Goal: Check status: Check status

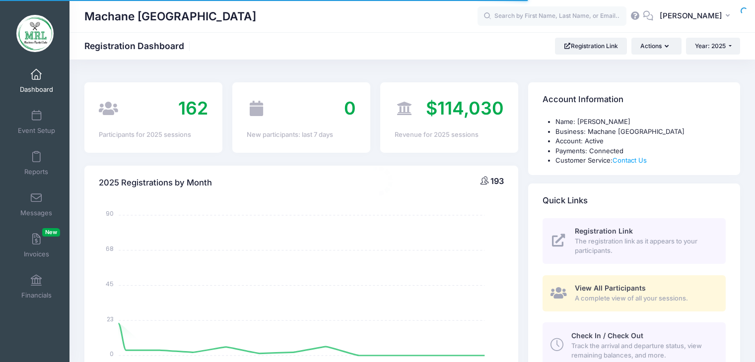
select select
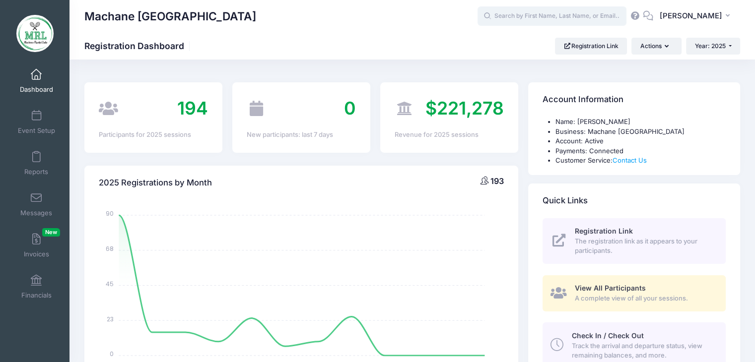
click at [522, 18] on input "text" at bounding box center [551, 16] width 149 height 20
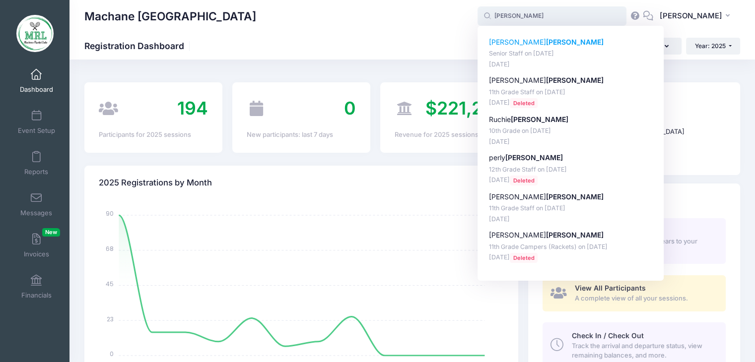
click at [501, 42] on p "Leah klein" at bounding box center [571, 42] width 164 height 10
type input "Leah klein (Senior Staff, Aug-14, 2025)"
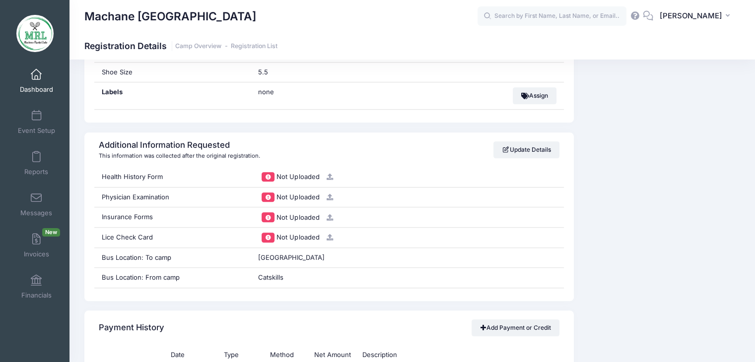
scroll to position [909, 0]
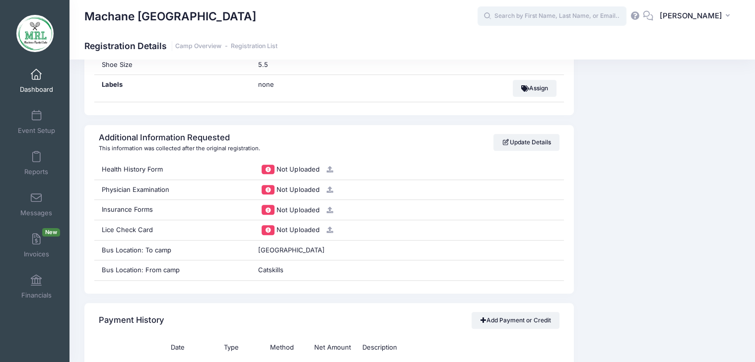
click at [529, 15] on input "text" at bounding box center [551, 16] width 149 height 20
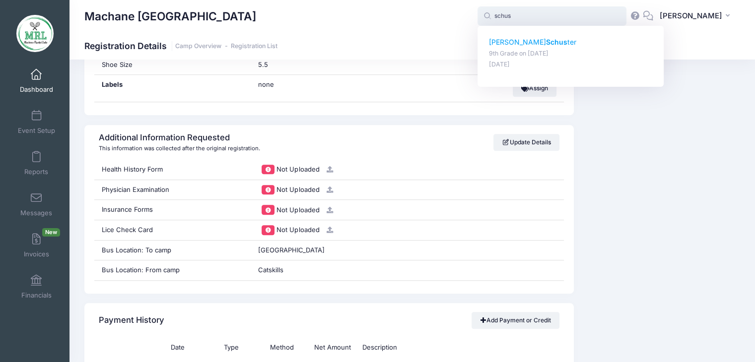
click at [546, 41] on strong "Schus" at bounding box center [556, 42] width 21 height 8
type input "[PERSON_NAME] (9th Grade, [DATE])"
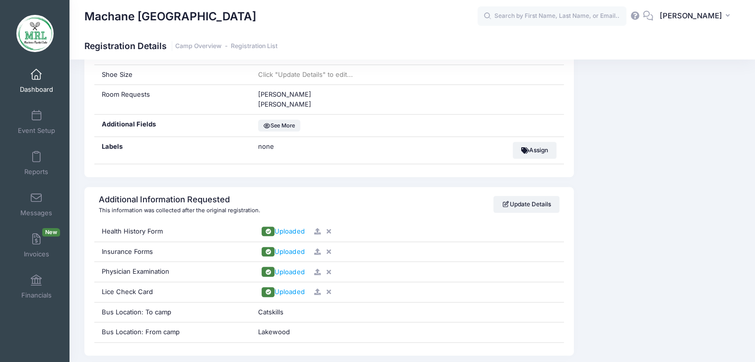
scroll to position [909, 0]
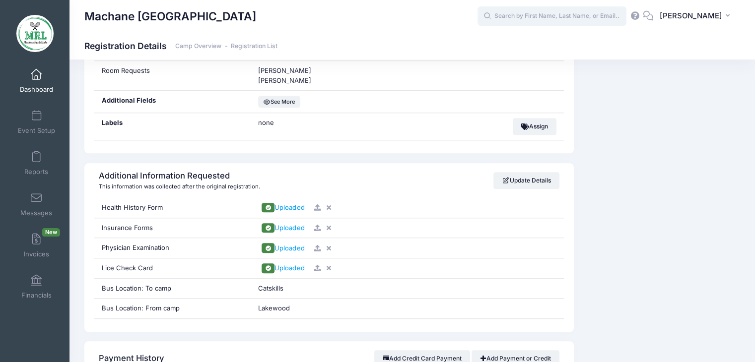
click at [566, 20] on input "text" at bounding box center [551, 16] width 149 height 20
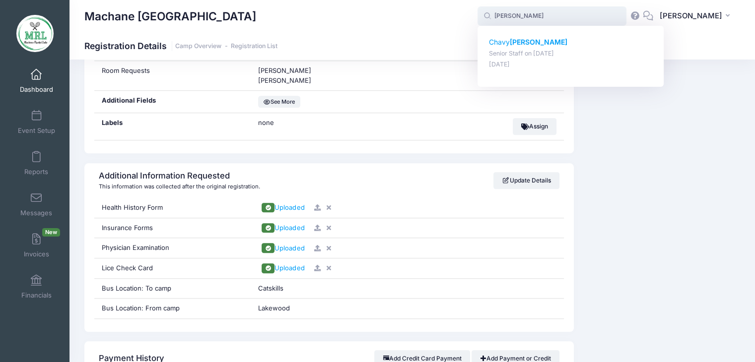
click at [524, 42] on strong "Menzer" at bounding box center [539, 42] width 58 height 8
type input "Chavy Menzer (Senior Staff, Aug-14, 2025)"
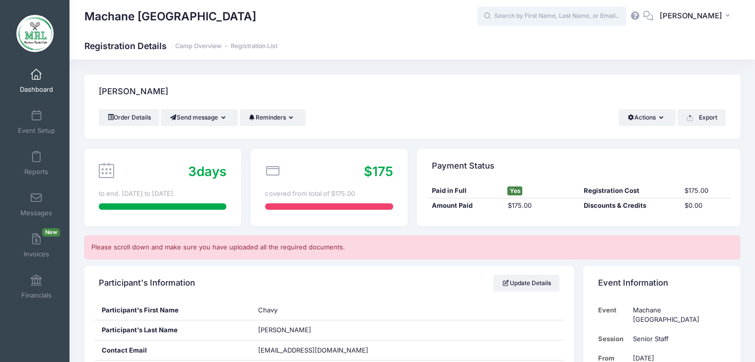
click at [588, 18] on input "text" at bounding box center [551, 16] width 149 height 20
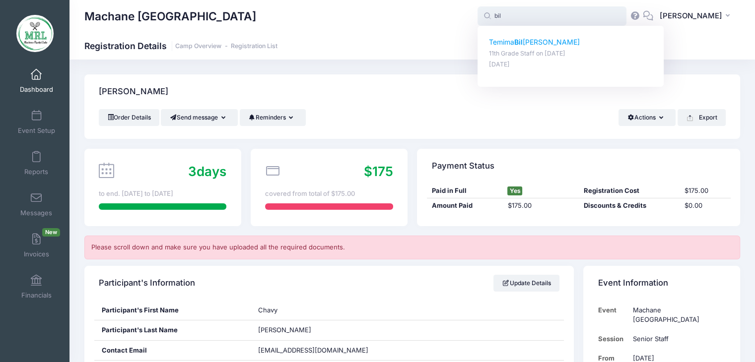
click at [540, 39] on p "Temima Bil lowitz" at bounding box center [571, 42] width 164 height 10
type input "Temima Billowitz (11th Grade Staff, Aug-14, 2025)"
